Goal: Transaction & Acquisition: Subscribe to service/newsletter

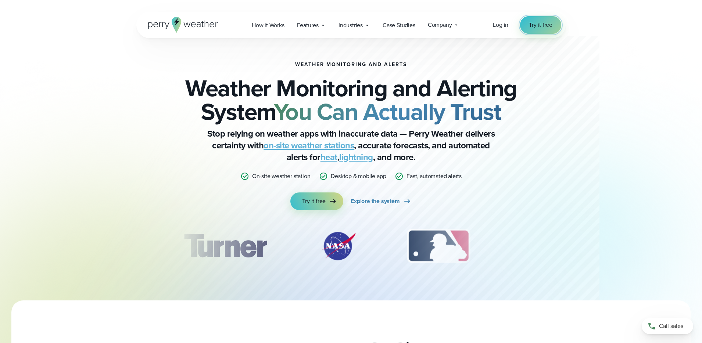
click at [526, 26] on link "Try it free" at bounding box center [540, 25] width 41 height 18
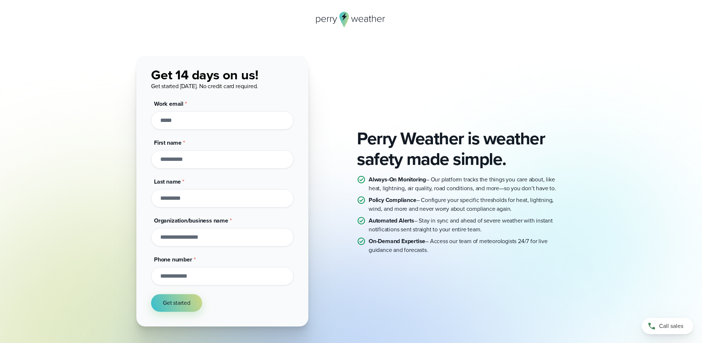
click at [201, 115] on input "Work email *" at bounding box center [222, 120] width 143 height 18
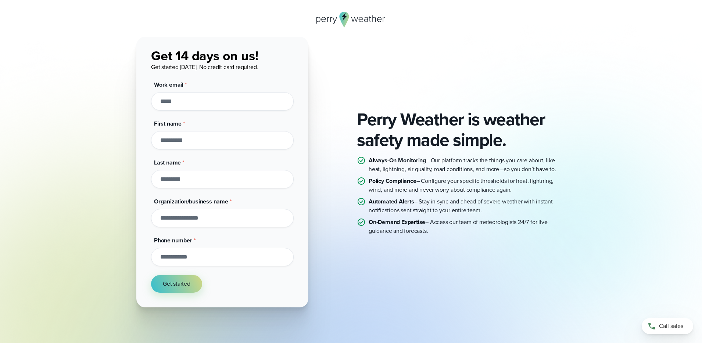
scroll to position [63, 0]
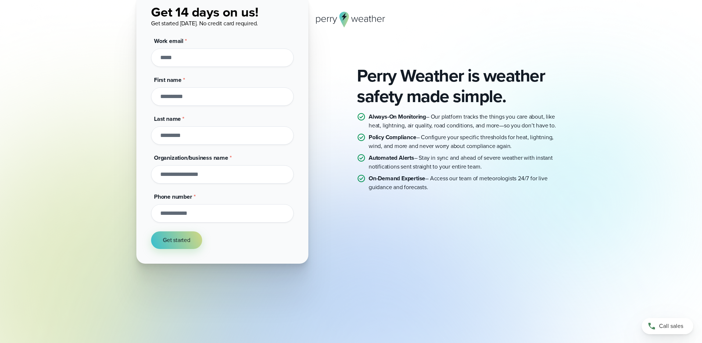
click at [177, 59] on input "Work email *" at bounding box center [222, 58] width 143 height 18
click at [176, 58] on input "Work email *" at bounding box center [222, 58] width 143 height 18
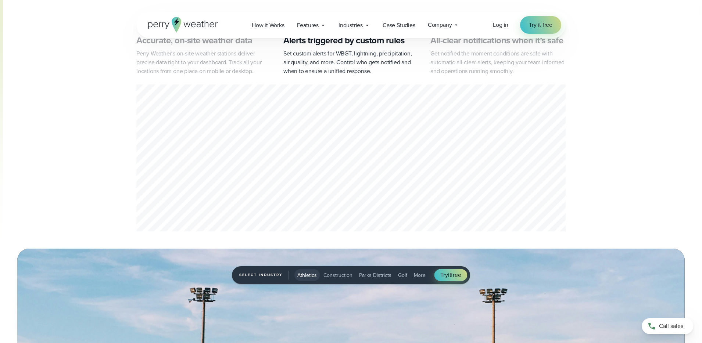
scroll to position [439, 0]
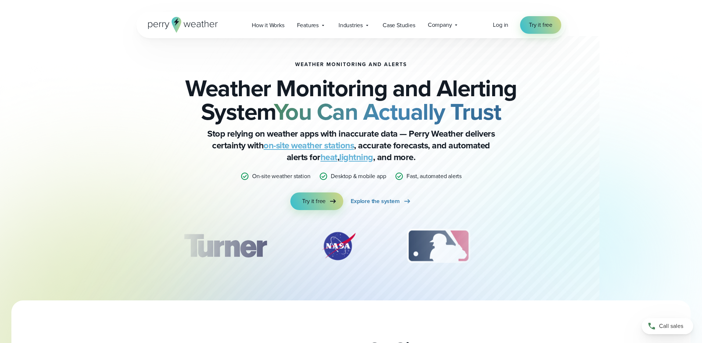
click at [537, 36] on div "Open Menu Log in Try it free How it Works" at bounding box center [350, 25] width 429 height 26
click at [535, 30] on link "Try it free" at bounding box center [540, 25] width 41 height 18
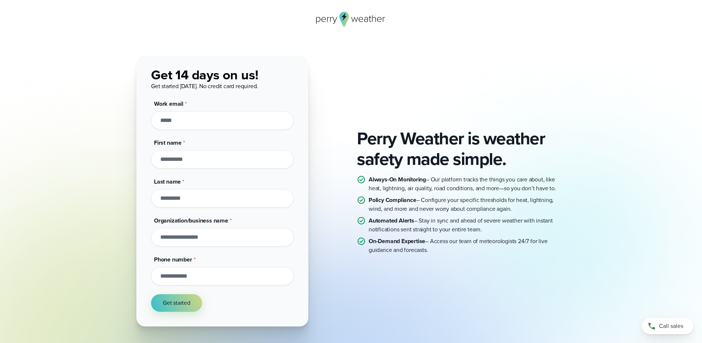
click at [203, 119] on input "Work email *" at bounding box center [222, 120] width 143 height 18
click at [191, 111] on input "Work email *" at bounding box center [222, 120] width 143 height 18
click at [191, 109] on div "Work email *" at bounding box center [222, 115] width 143 height 30
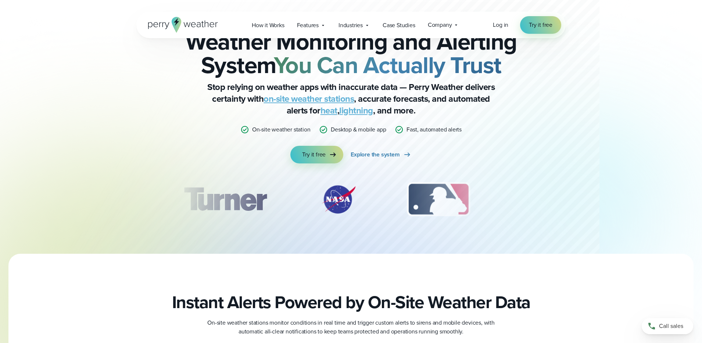
scroll to position [47, 0]
click at [297, 106] on p "Stop relying on weather apps with inaccurate data — Perry Weather delivers cert…" at bounding box center [351, 98] width 294 height 35
click at [297, 100] on link "on-site weather stations" at bounding box center [309, 98] width 90 height 13
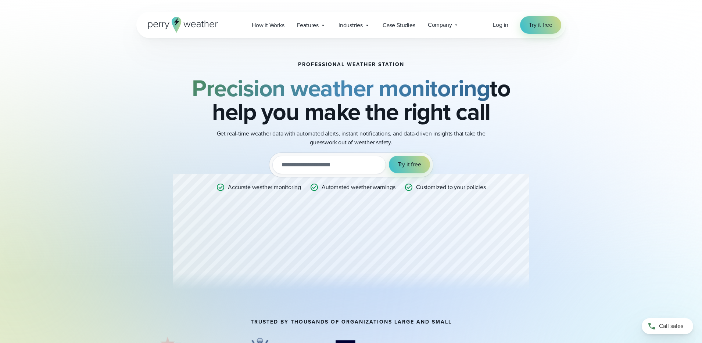
click at [344, 167] on input "email" at bounding box center [329, 165] width 114 height 18
click at [344, 166] on input "email" at bounding box center [329, 165] width 114 height 18
type input "**********"
click at [395, 168] on button "Try it free" at bounding box center [409, 165] width 41 height 18
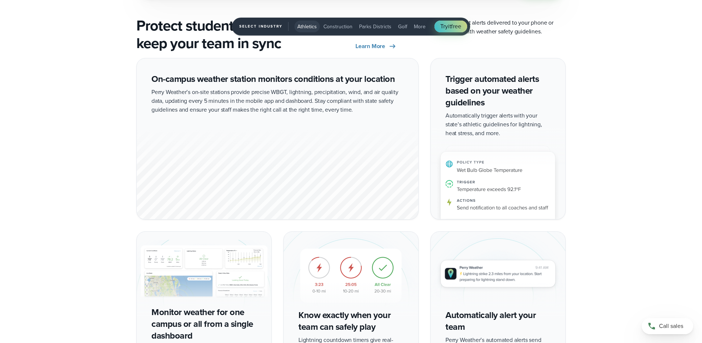
scroll to position [1343, 0]
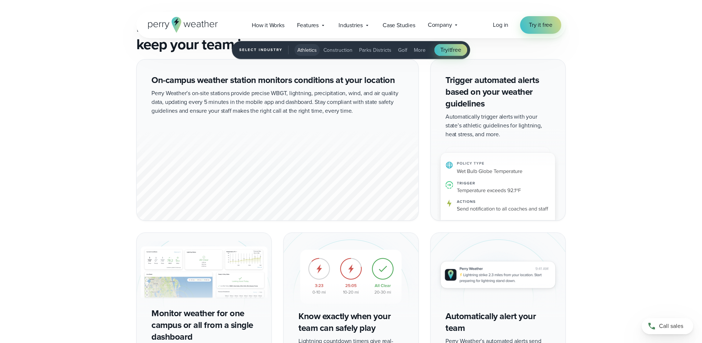
click at [329, 49] on span "Construction" at bounding box center [337, 50] width 29 height 8
